Goal: Share content

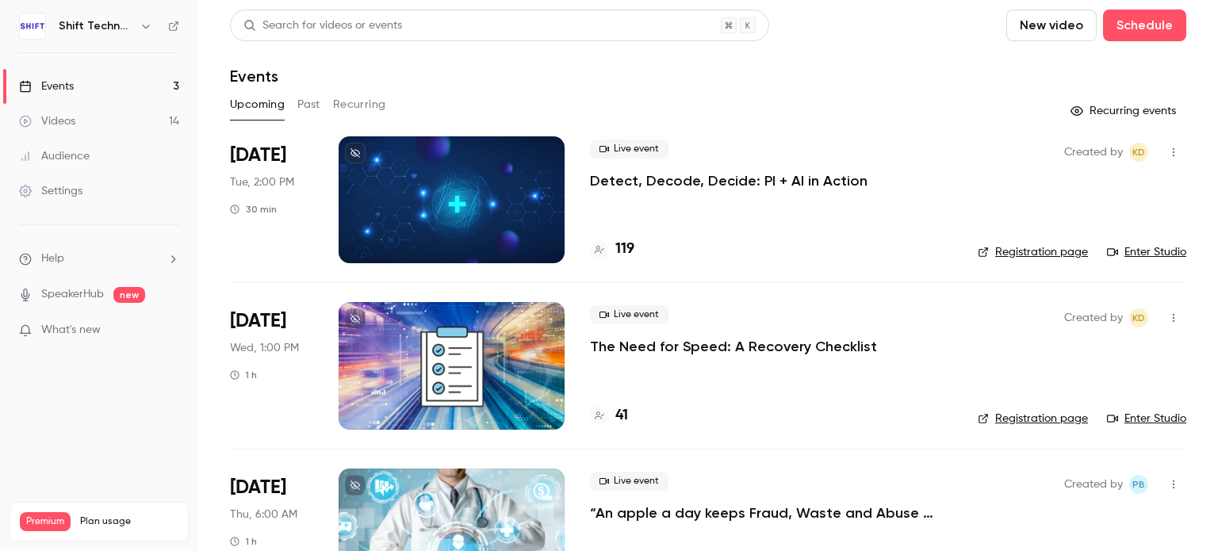
click at [777, 178] on p "Detect, Decode, Decide: PI + AI in Action" at bounding box center [729, 180] width 278 height 19
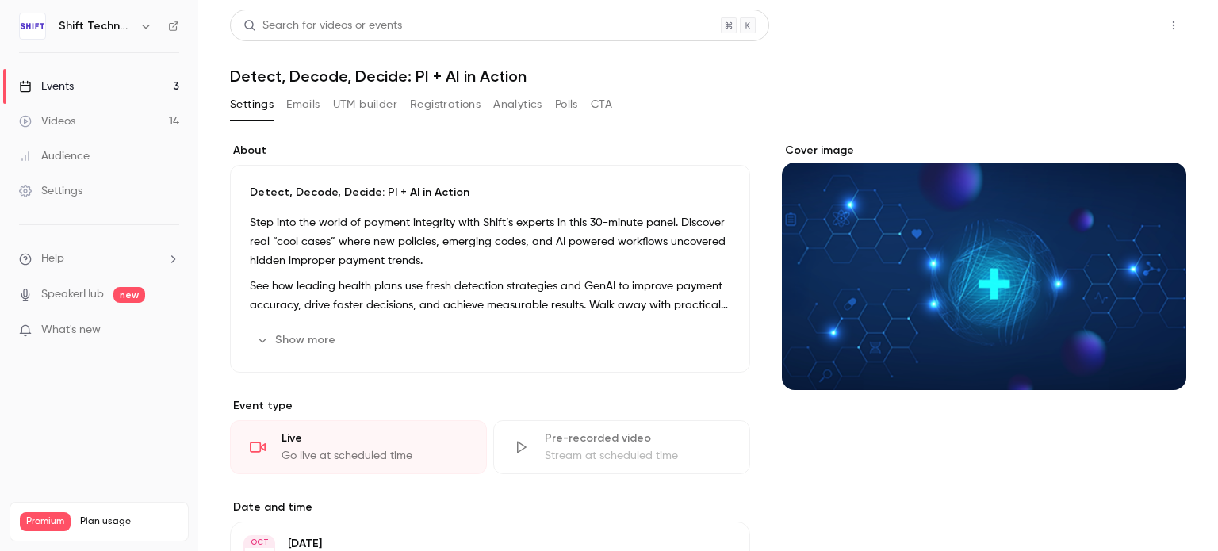
click at [1102, 35] on button "Share" at bounding box center [1117, 26] width 63 height 32
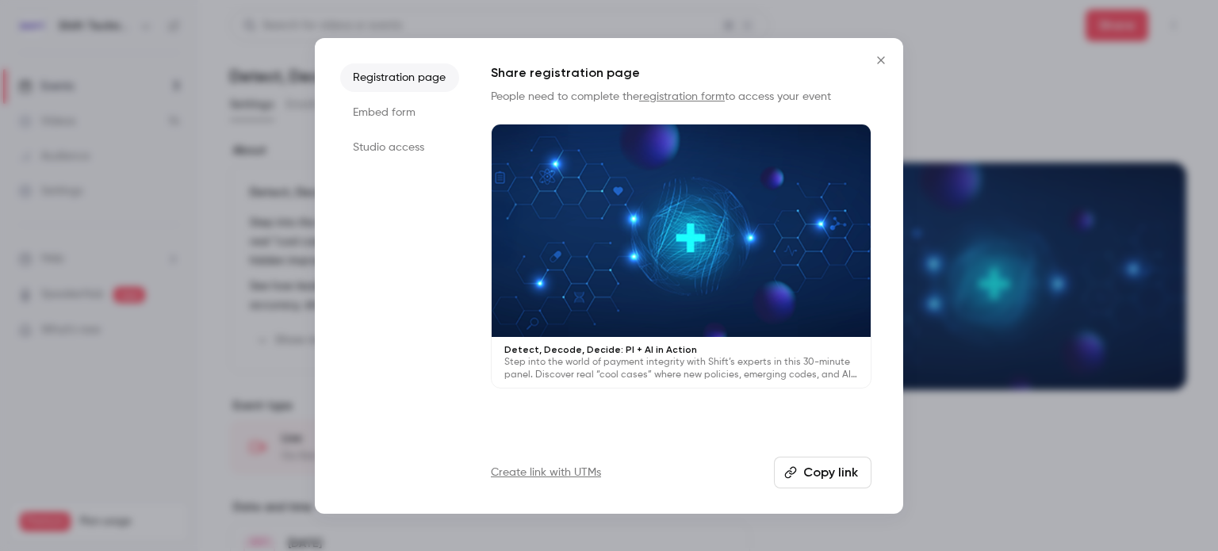
click at [371, 155] on li "Studio access" at bounding box center [399, 147] width 119 height 29
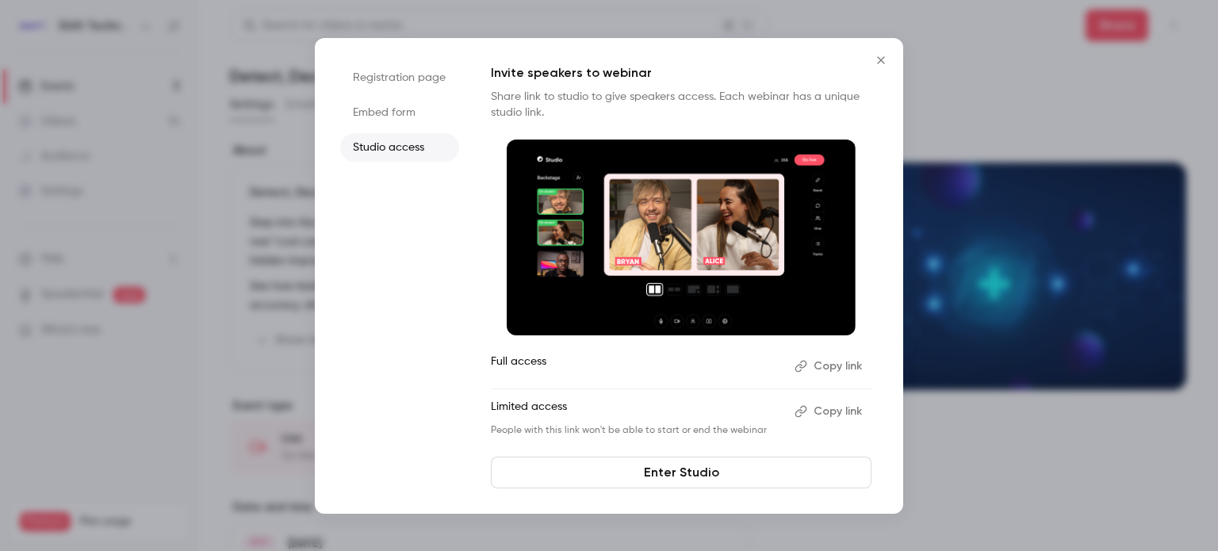
click at [396, 75] on li "Registration page" at bounding box center [399, 77] width 119 height 29
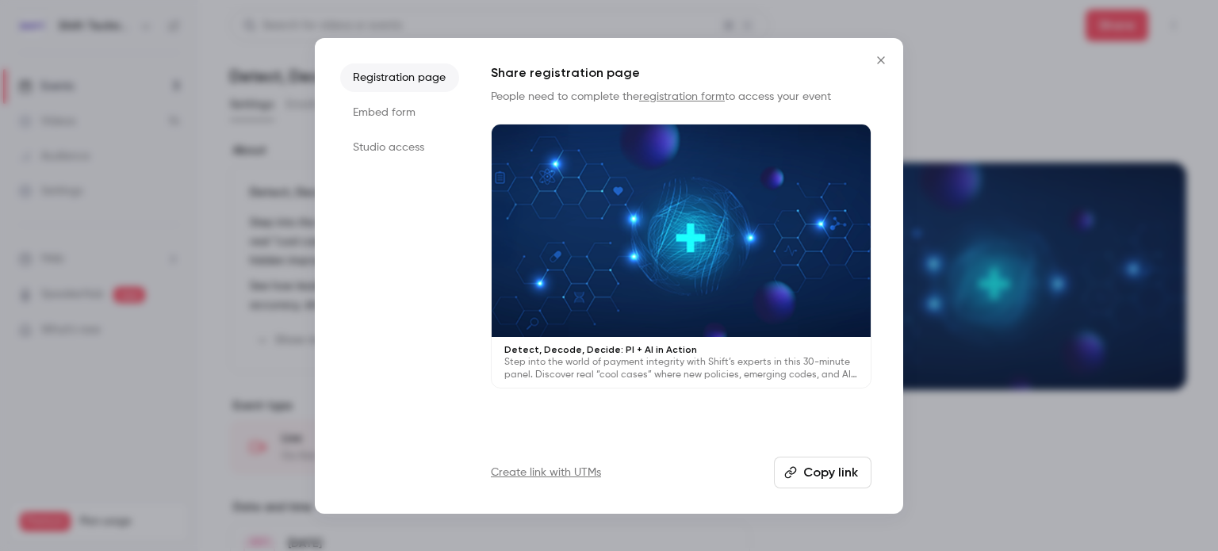
click at [528, 475] on link "Create link with UTMs" at bounding box center [546, 473] width 110 height 16
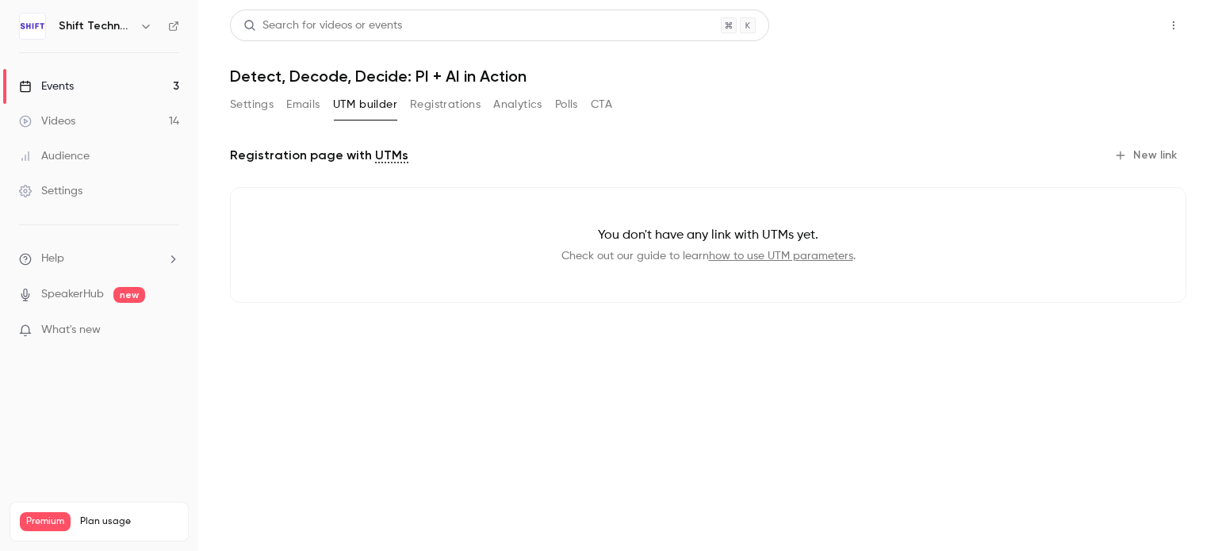
click at [1119, 28] on button "Share" at bounding box center [1117, 26] width 63 height 32
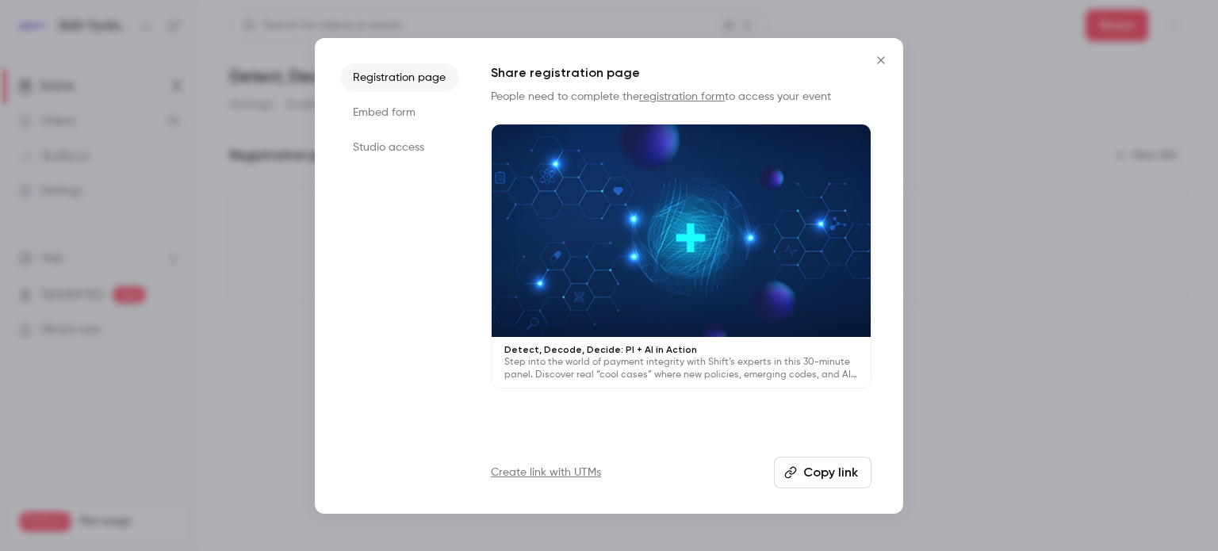
click at [567, 353] on p "Detect, Decode, Decide: PI + AI in Action" at bounding box center [681, 349] width 354 height 13
